Goal: Transaction & Acquisition: Obtain resource

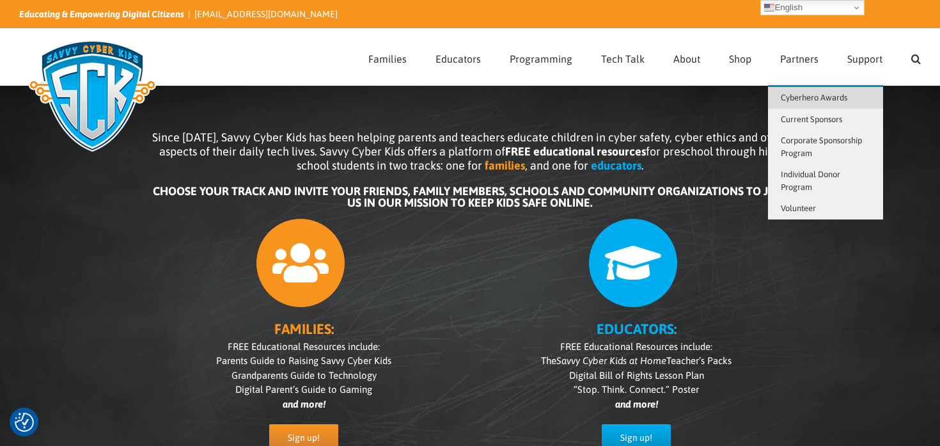
click at [828, 95] on span "Cyberhero Awards" at bounding box center [814, 98] width 67 height 10
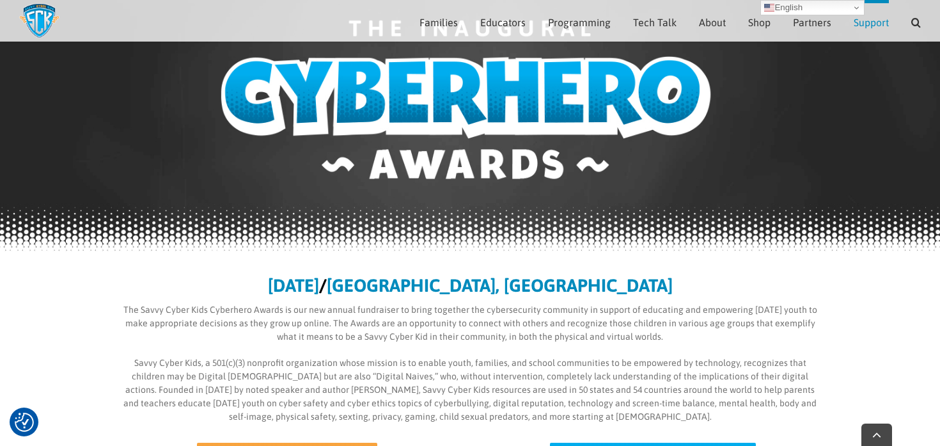
scroll to position [190, 0]
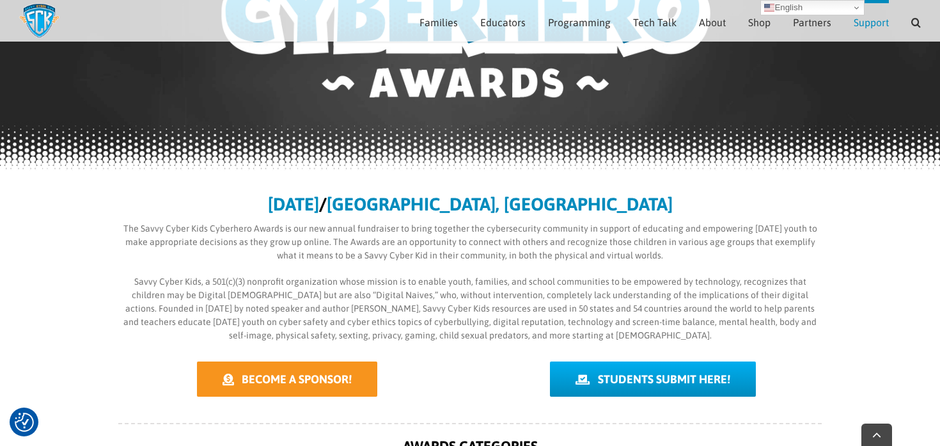
click at [328, 378] on span "BECOME A SPONSOR!" at bounding box center [297, 378] width 110 height 13
